Goal: Register for event/course

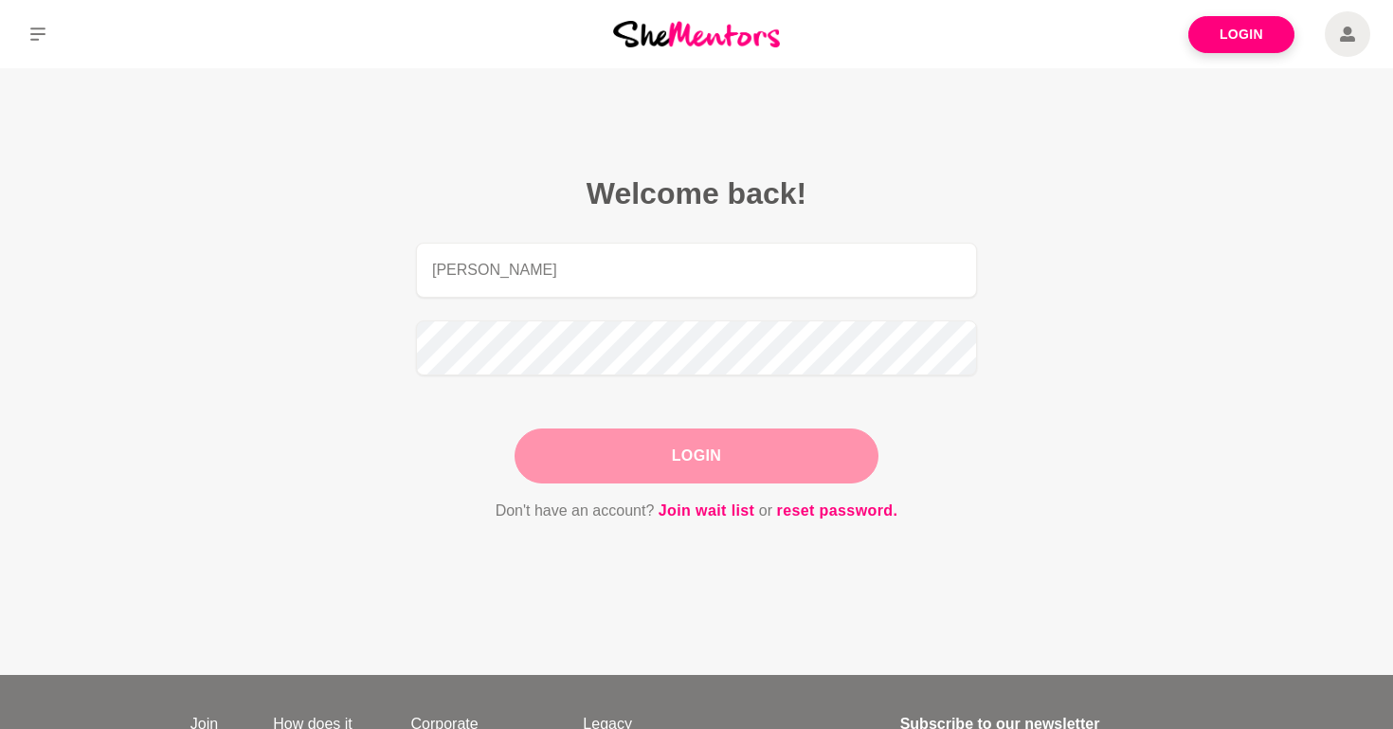
type input "[PERSON_NAME][EMAIL_ADDRESS][DOMAIN_NAME]"
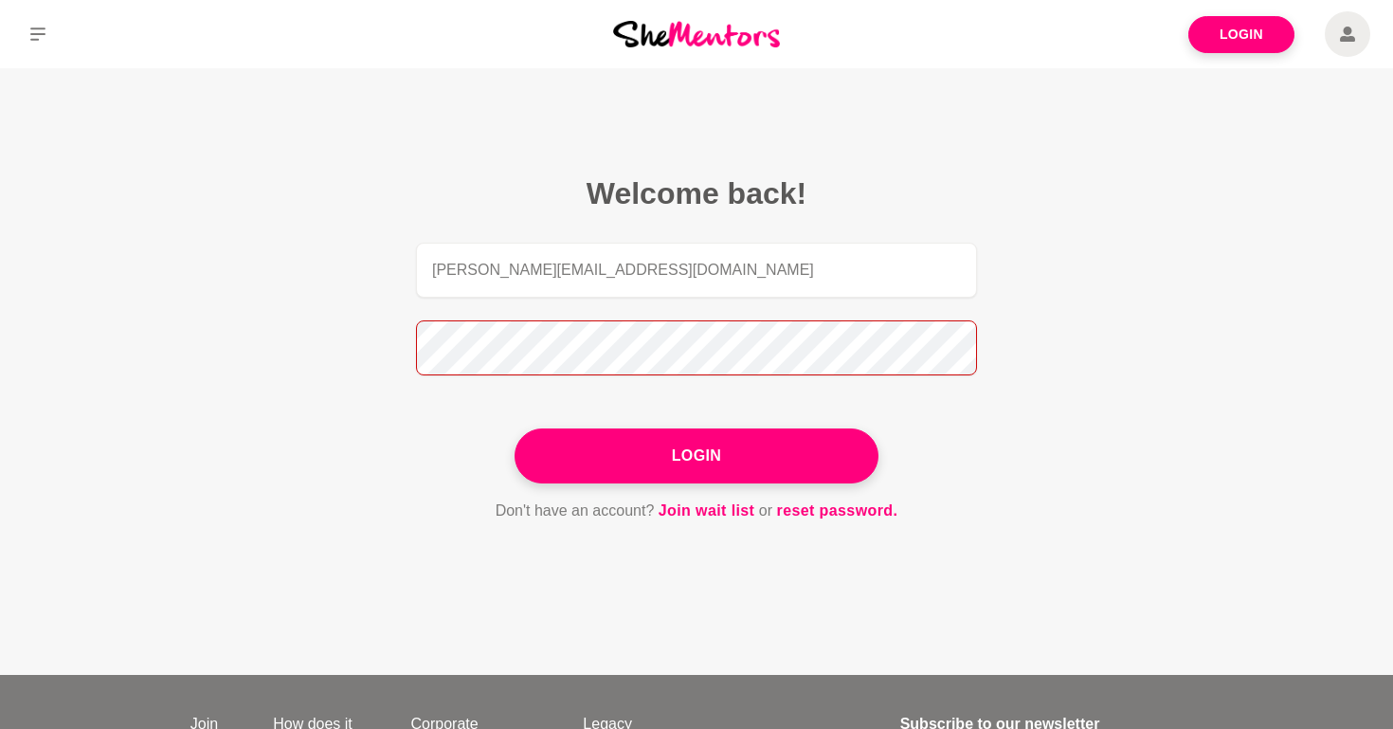
click at [515, 428] on button "Login" at bounding box center [697, 455] width 364 height 55
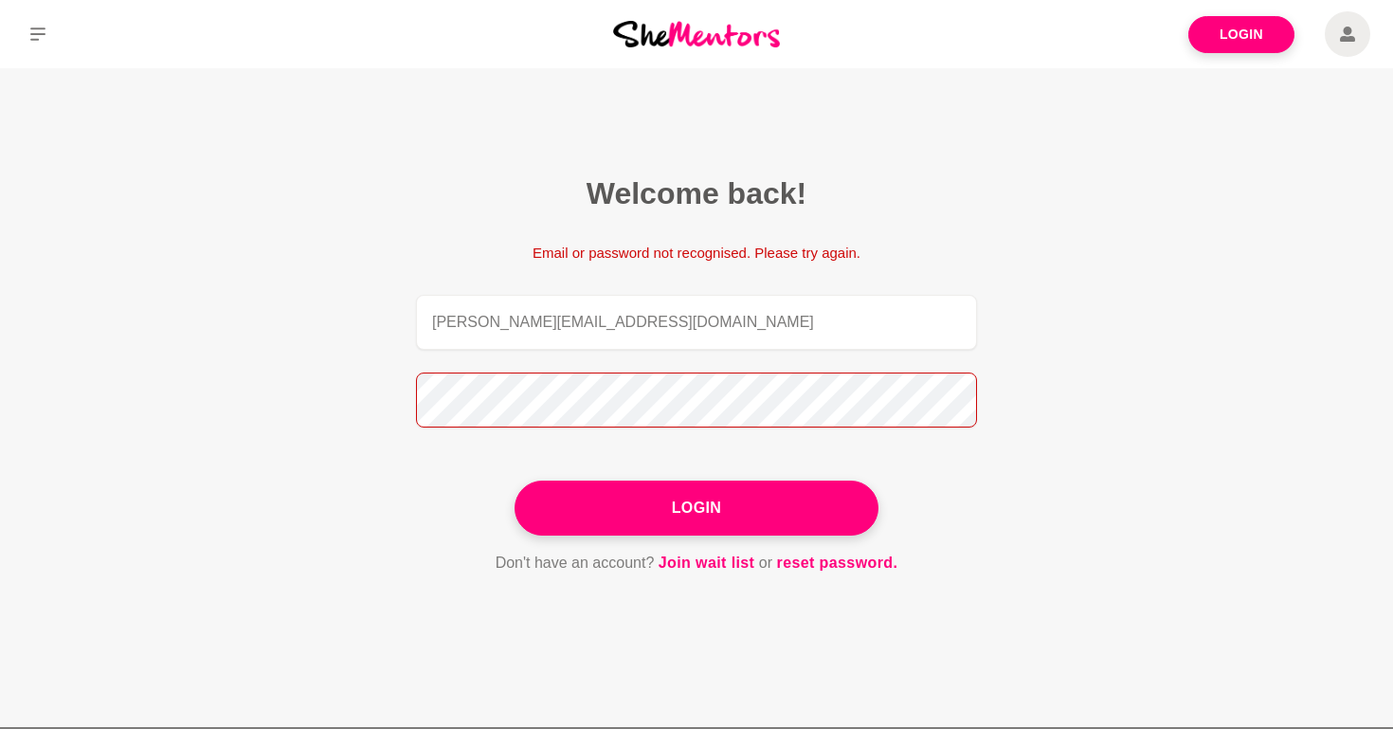
click at [515, 480] on button "Login" at bounding box center [697, 507] width 364 height 55
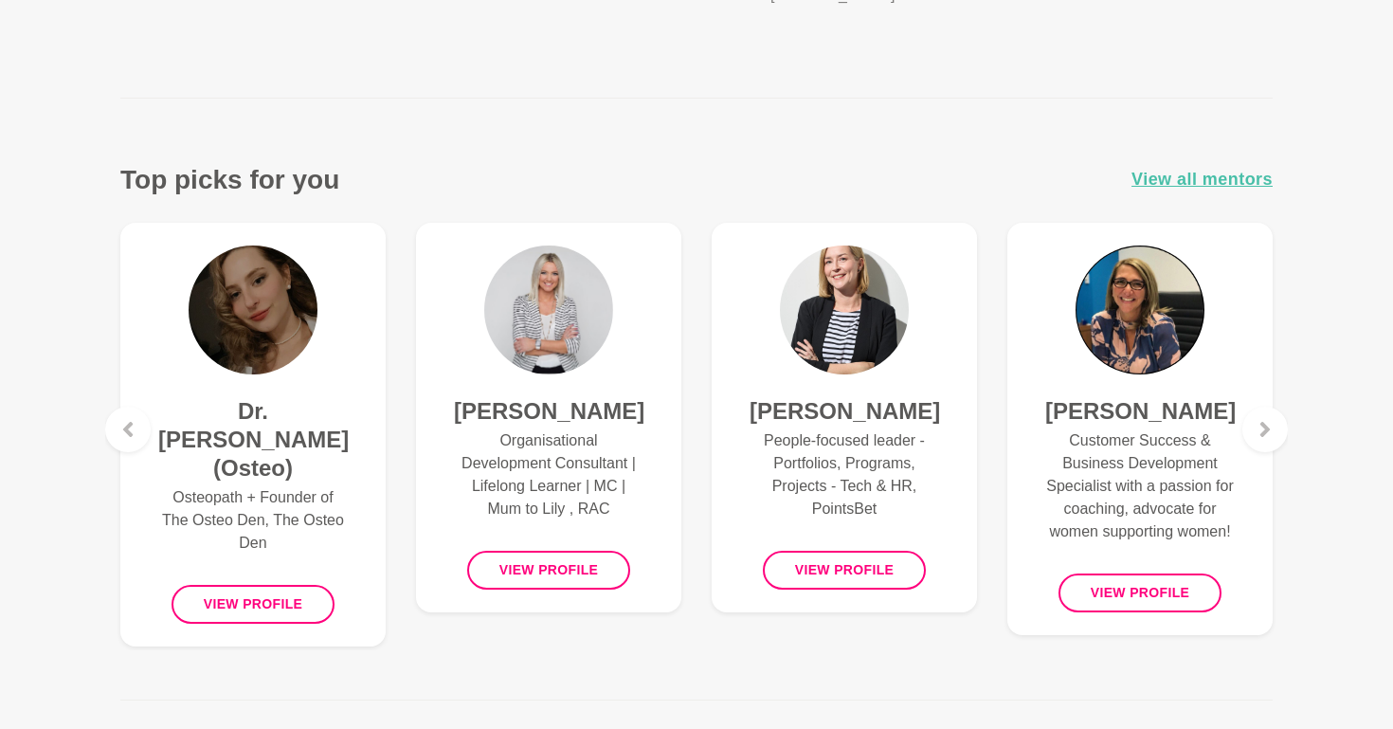
scroll to position [694, 0]
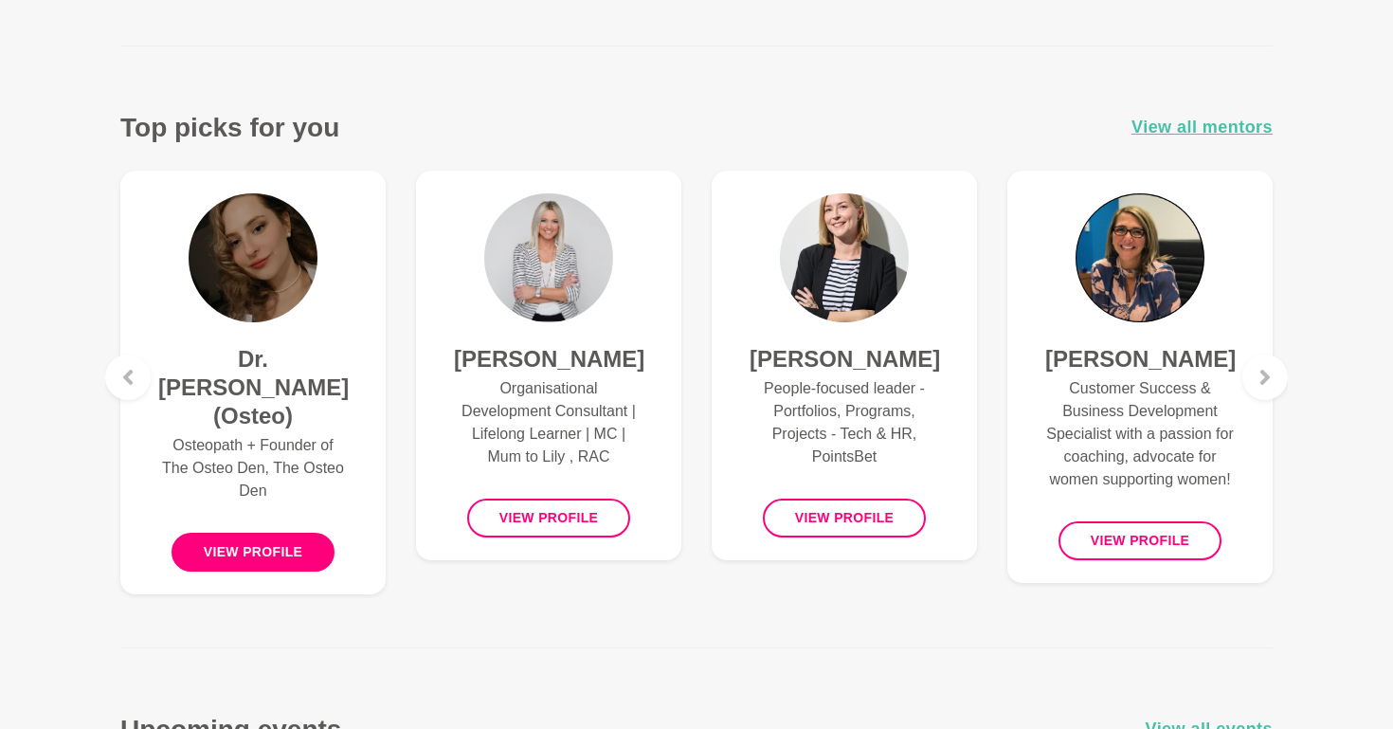
click at [270, 533] on button "View profile" at bounding box center [254, 552] width 164 height 39
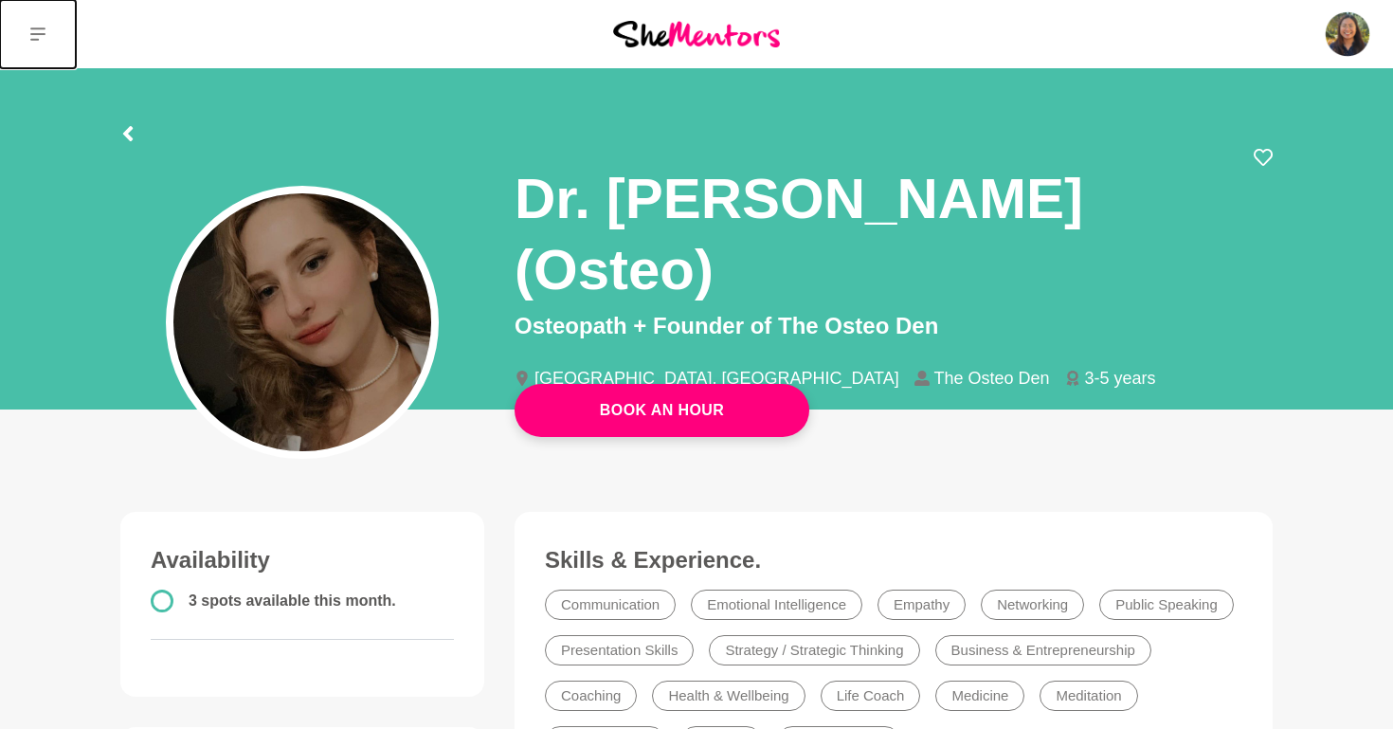
click at [40, 39] on icon at bounding box center [37, 34] width 15 height 15
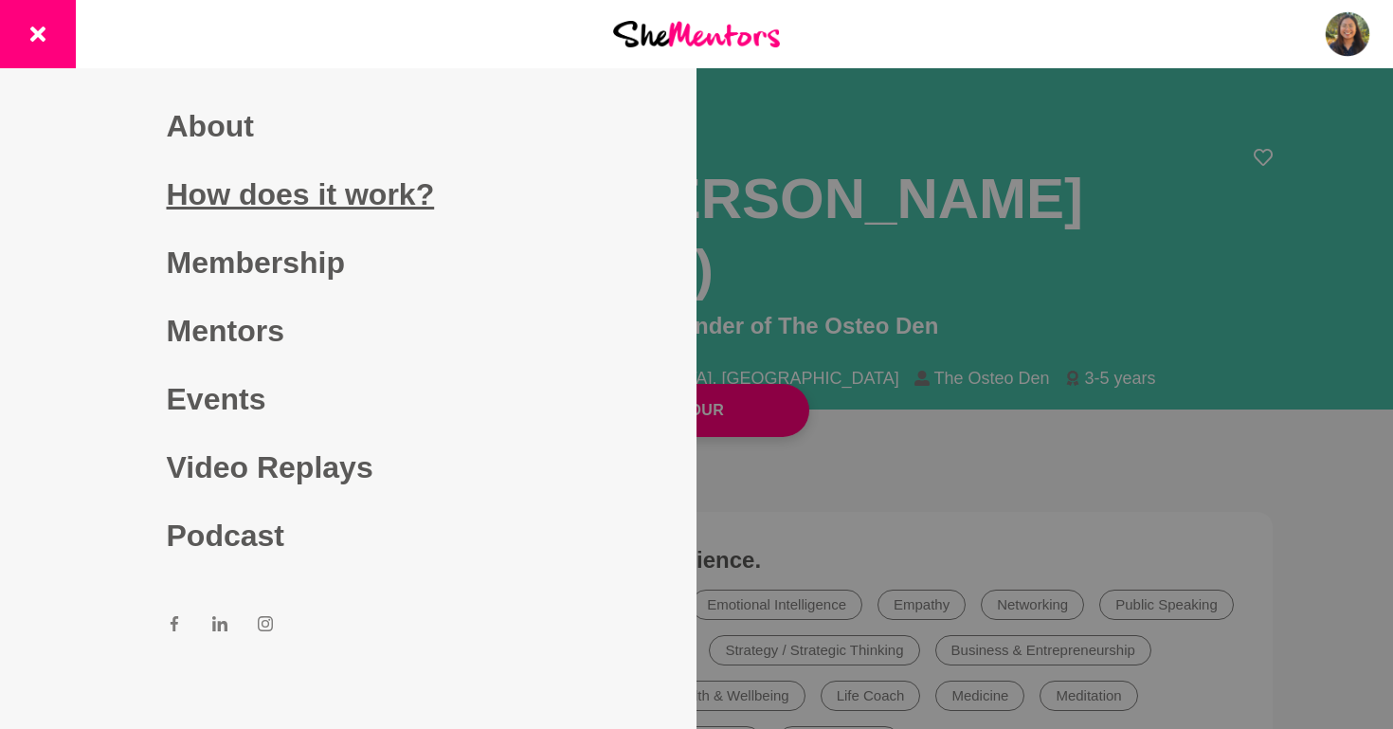
click at [213, 201] on link "How does it work?" at bounding box center [349, 194] width 364 height 68
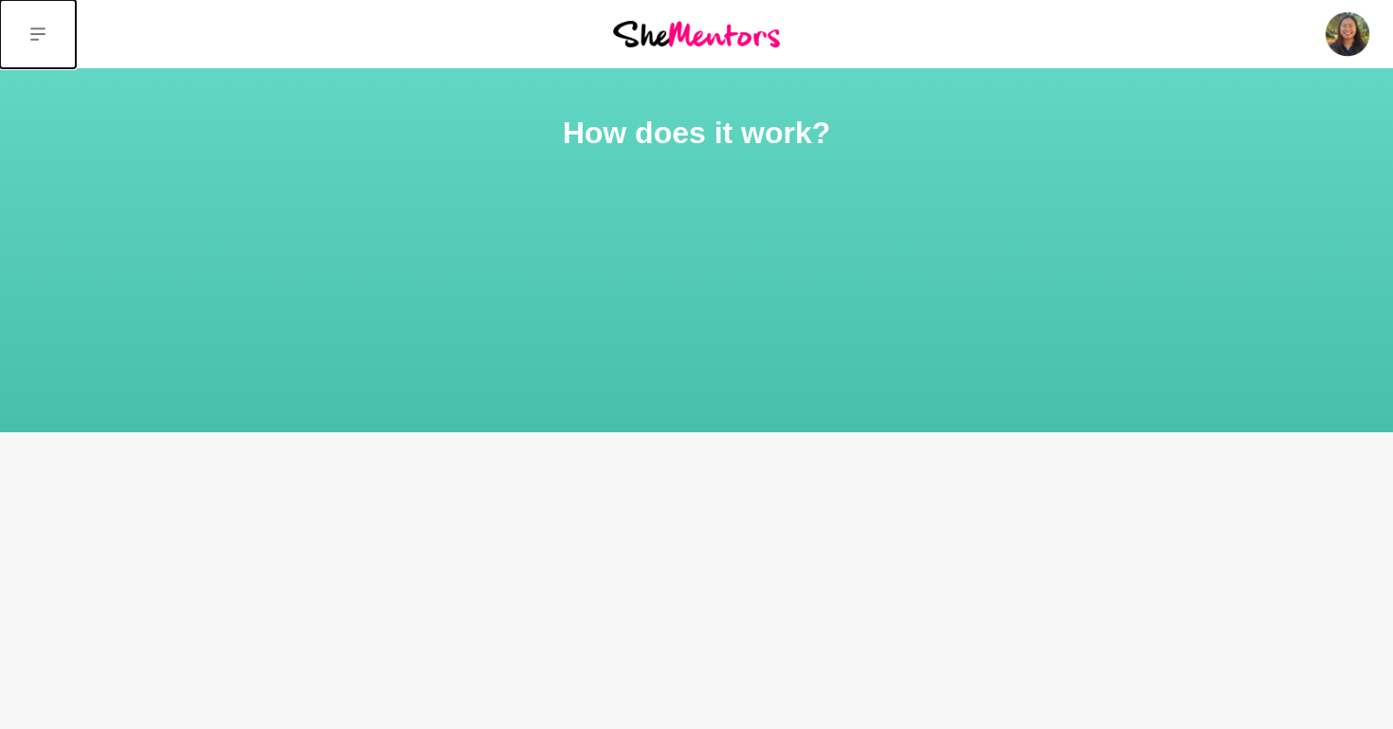
click at [42, 55] on button at bounding box center [38, 34] width 76 height 68
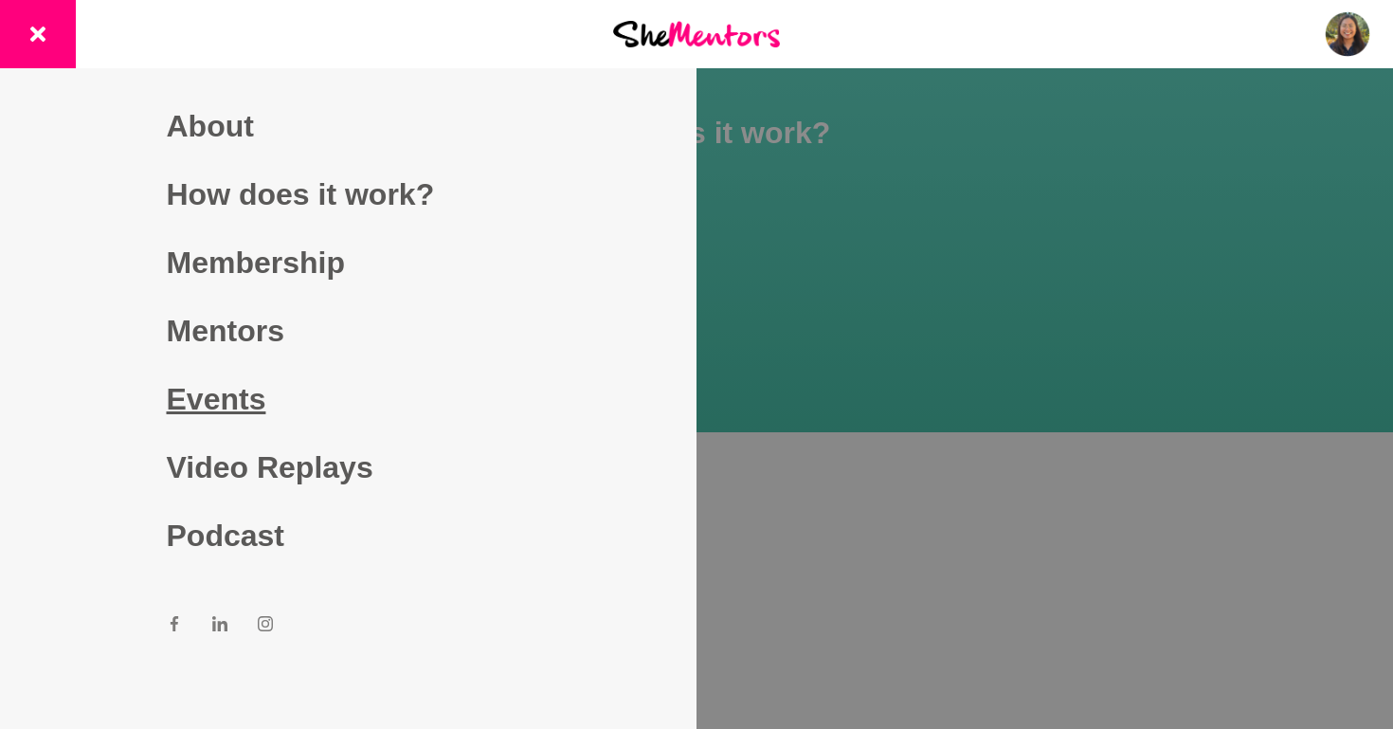
click at [236, 402] on link "Events" at bounding box center [349, 399] width 364 height 68
